Goal: Task Accomplishment & Management: Complete application form

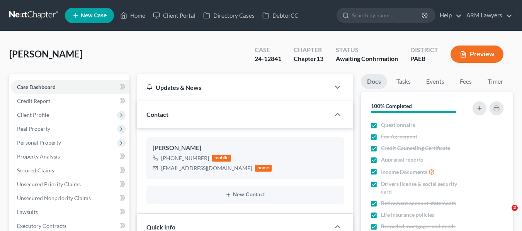
select select "1"
select select "6"
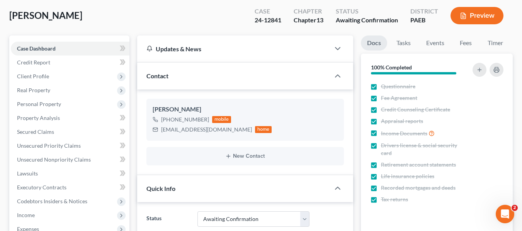
scroll to position [117, 0]
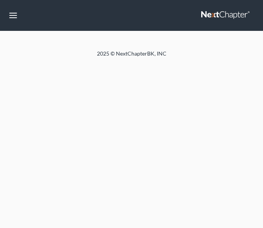
select select "6"
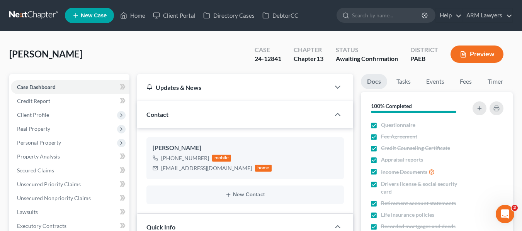
click at [36, 13] on link at bounding box center [33, 16] width 49 height 14
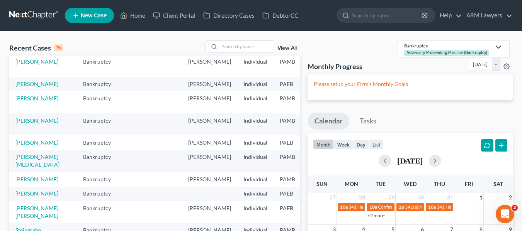
scroll to position [116, 0]
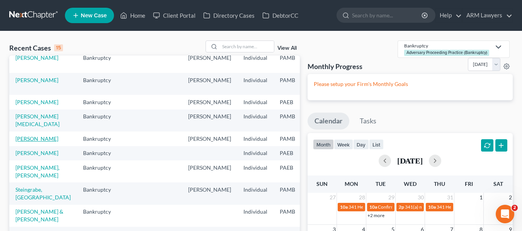
click at [21, 142] on link "Pryce, Joseph" at bounding box center [36, 139] width 43 height 7
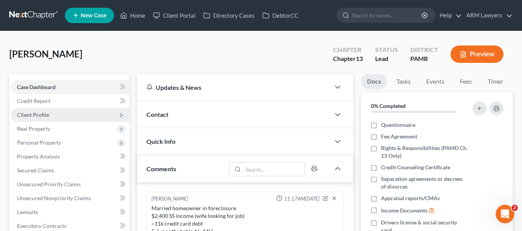
click at [48, 117] on span "Client Profile" at bounding box center [33, 115] width 32 height 7
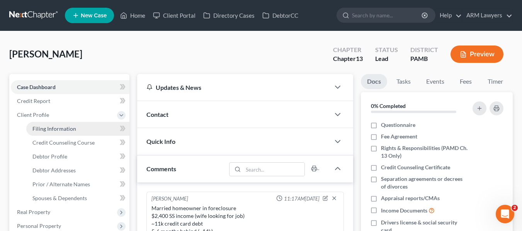
click at [33, 130] on span "Filing Information" at bounding box center [54, 129] width 44 height 7
select select "1"
select select "0"
select select "3"
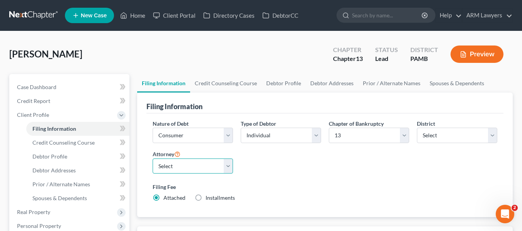
click at [226, 166] on select "Select Patrick Best - PAMB Patrick Best - PAEB Patrick Best - NJB Patrick Best …" at bounding box center [193, 166] width 80 height 15
select select
click at [153, 159] on select "Select Patrick Best - PAMB Patrick Best - PAEB Patrick Best - NJB Patrick Best …" at bounding box center [193, 166] width 80 height 15
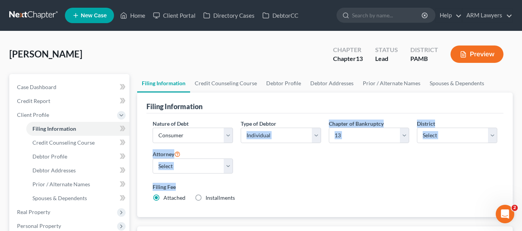
click at [306, 164] on div "Nature of Debt Select Business Consumer Other Nature of Business Select Clearin…" at bounding box center [325, 164] width 352 height 89
click at [299, 175] on div "Nature of Debt Select Business Consumer Other Nature of Business Select Clearin…" at bounding box center [325, 164] width 352 height 89
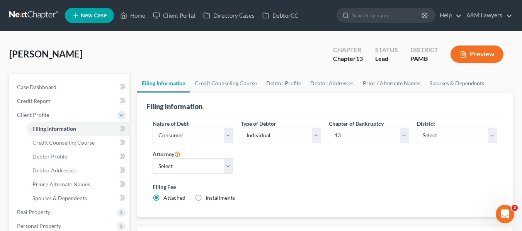
click at [221, 62] on div "Pryce, Joseph Upgraded Chapter Chapter 13 Status Lead District PAMB Preview" at bounding box center [260, 58] width 503 height 34
click at [465, 56] on icon "button" at bounding box center [463, 54] width 7 height 7
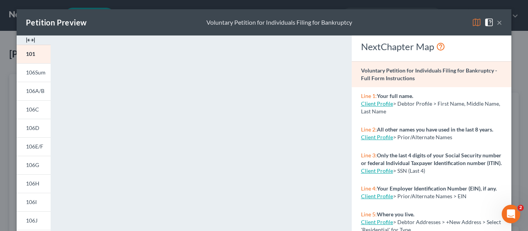
click at [498, 23] on button "×" at bounding box center [499, 22] width 5 height 9
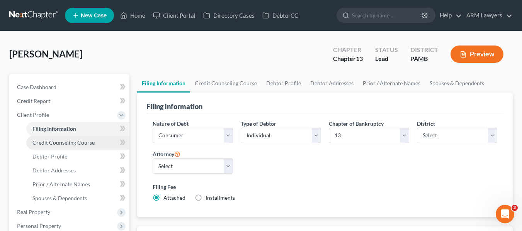
click at [42, 146] on span "Credit Counseling Course" at bounding box center [63, 142] width 62 height 7
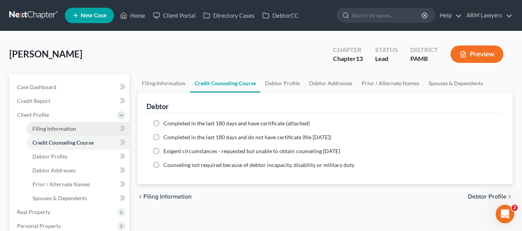
click at [41, 129] on span "Filing Information" at bounding box center [54, 129] width 44 height 7
select select "1"
select select "0"
select select "3"
select select "68"
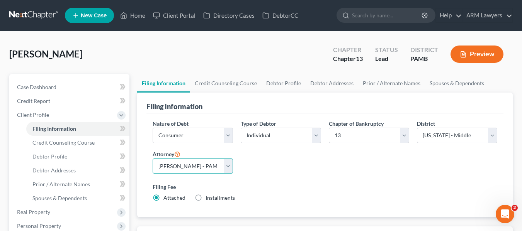
click at [228, 168] on select "Select Patrick Best - PAMB Patrick Best - PAEB Patrick Best - NJB Patrick Best …" at bounding box center [193, 166] width 80 height 15
select select "0"
click at [153, 159] on select "Select Patrick Best - PAMB Patrick Best - PAEB Patrick Best - NJB Patrick Best …" at bounding box center [193, 166] width 80 height 15
click at [174, 57] on div "Pryce, Joseph Upgraded Chapter Chapter 13 Status Lead District PAMB Preview" at bounding box center [260, 58] width 503 height 34
click at [69, 127] on span "Filing Information" at bounding box center [54, 129] width 44 height 7
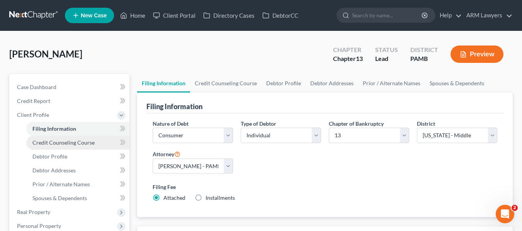
click at [69, 139] on link "Credit Counseling Course" at bounding box center [77, 143] width 103 height 14
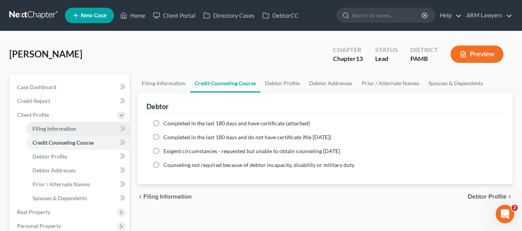
click at [68, 132] on link "Filing Information" at bounding box center [77, 129] width 103 height 14
select select "1"
select select "0"
select select "3"
select select "68"
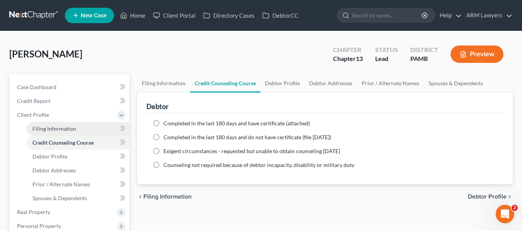
select select "0"
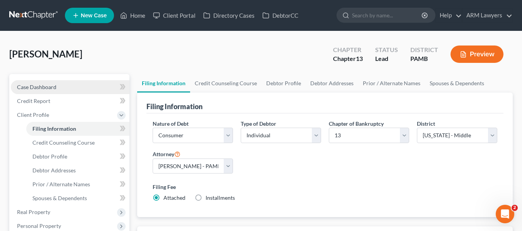
click at [50, 86] on span "Case Dashboard" at bounding box center [36, 87] width 39 height 7
